Goal: Transaction & Acquisition: Purchase product/service

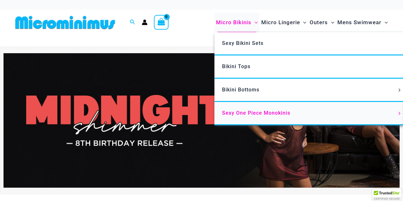
click at [255, 112] on span "Sexy One Piece Monokinis" at bounding box center [256, 113] width 68 height 6
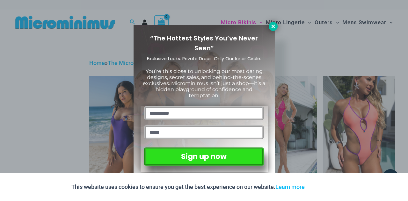
click at [271, 26] on icon at bounding box center [273, 27] width 6 height 6
